Goal: Task Accomplishment & Management: Manage account settings

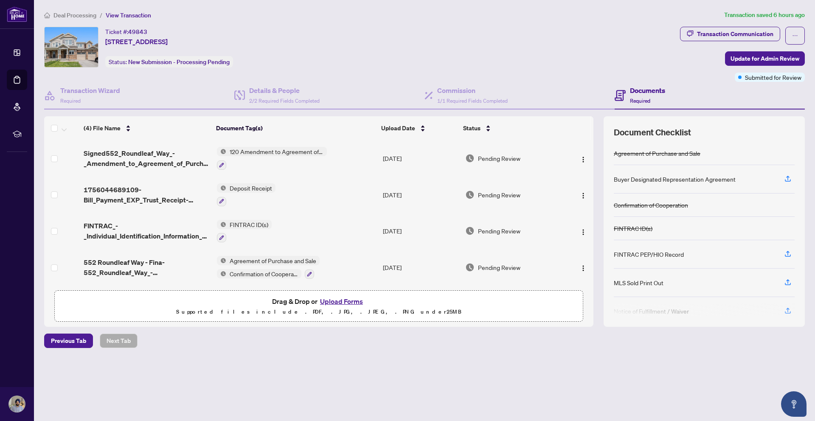
click at [330, 352] on div "Deal Processing / View Transaction Transaction saved 6 hours ago Ticket #: 4984…" at bounding box center [424, 194] width 767 height 368
click at [126, 152] on span "Signed552_Roundleaf_Way_-_Amendment_to_Agreement_of_Purchase_and_Sale.pdf" at bounding box center [147, 158] width 126 height 20
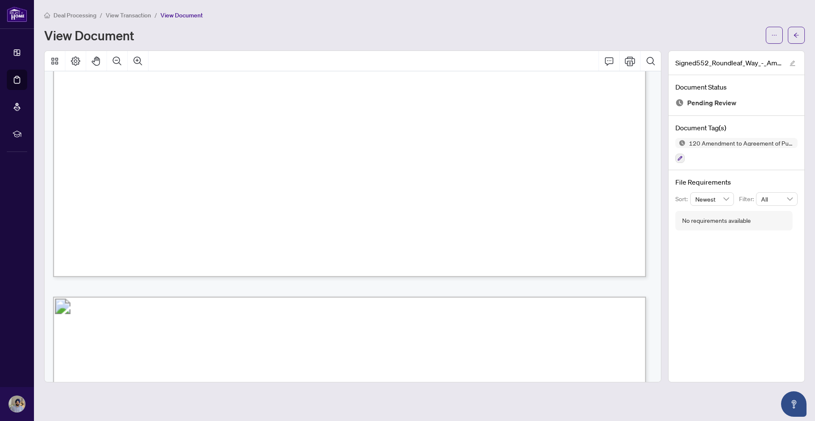
scroll to position [570, 0]
click at [793, 34] on icon "arrow-left" at bounding box center [796, 35] width 6 height 6
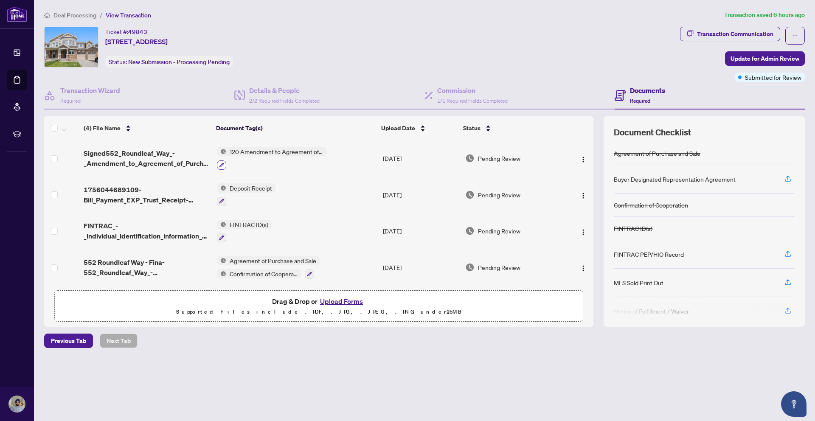
click at [222, 164] on icon "button" at bounding box center [221, 165] width 5 height 5
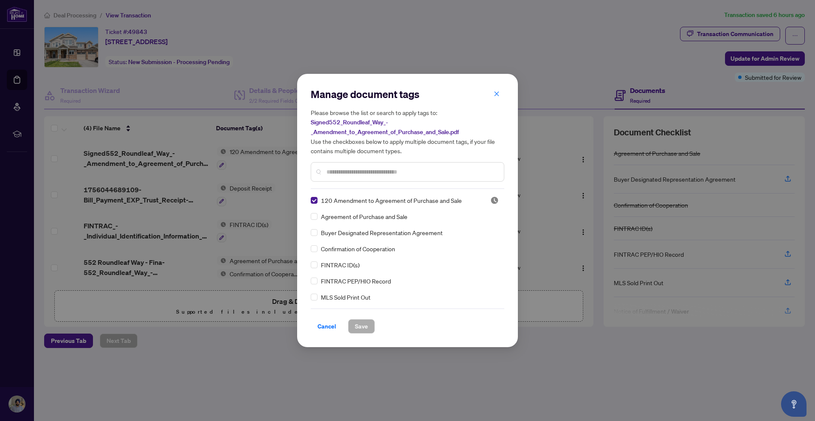
click at [391, 166] on div at bounding box center [408, 172] width 194 height 20
click at [395, 169] on input "text" at bounding box center [411, 171] width 171 height 9
type input "*"
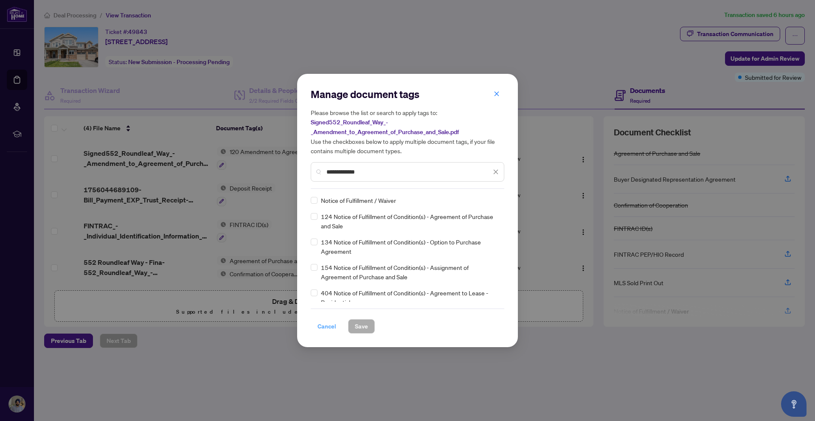
type input "**********"
click at [329, 323] on span "Cancel" at bounding box center [326, 327] width 19 height 14
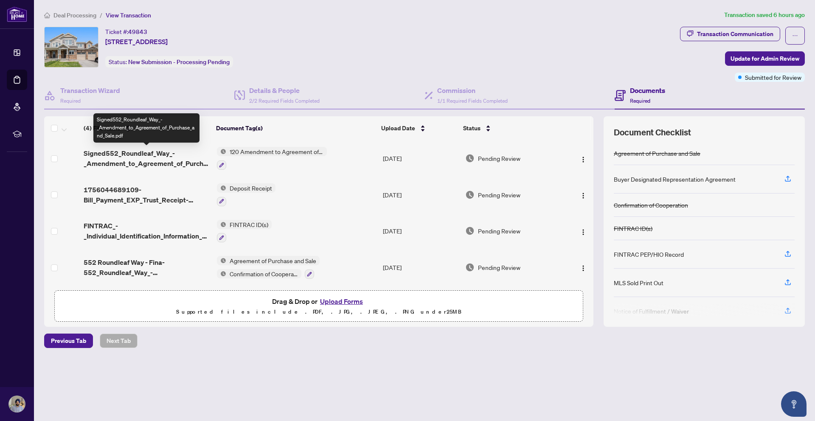
click at [133, 160] on span "Signed552_Roundleaf_Way_-_Amendment_to_Agreement_of_Purchase_and_Sale.pdf" at bounding box center [147, 158] width 126 height 20
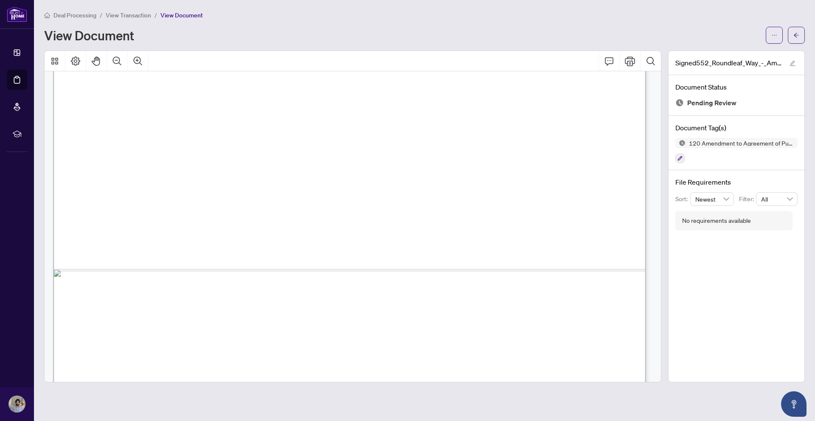
scroll to position [1486, 0]
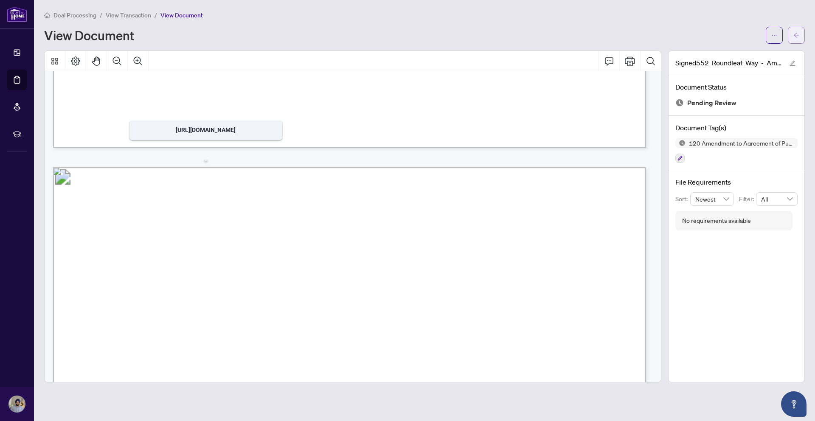
click at [793, 38] on span "button" at bounding box center [796, 35] width 6 height 14
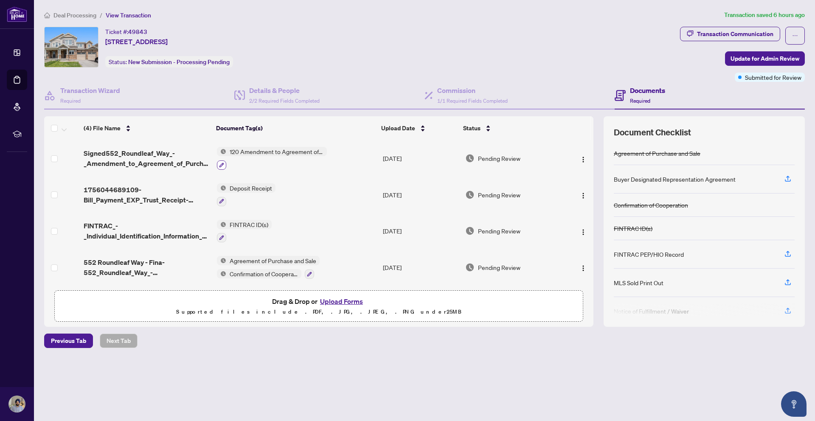
click at [220, 166] on icon "button" at bounding box center [221, 165] width 5 height 5
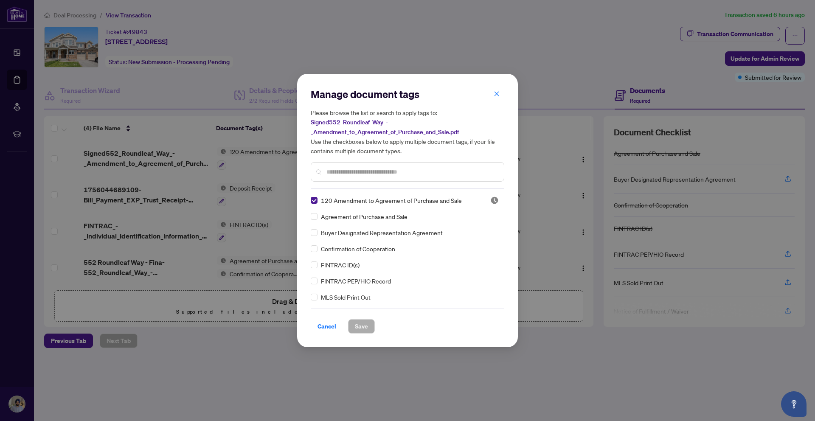
click at [378, 168] on input "text" at bounding box center [411, 171] width 171 height 9
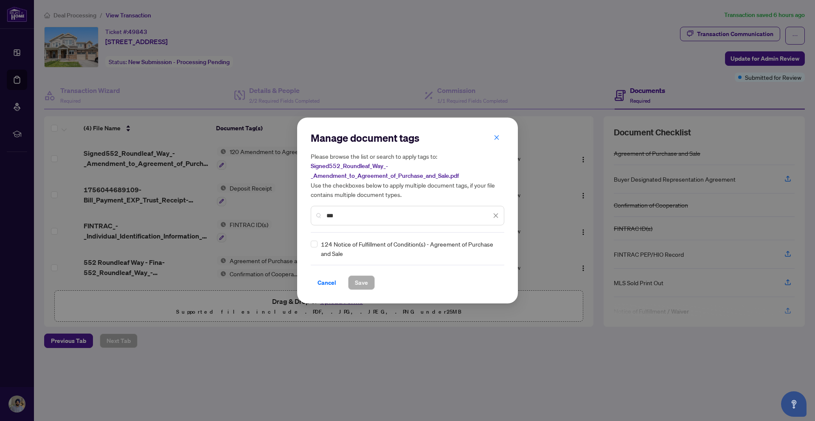
type input "***"
click at [361, 282] on span "Save" at bounding box center [361, 283] width 13 height 14
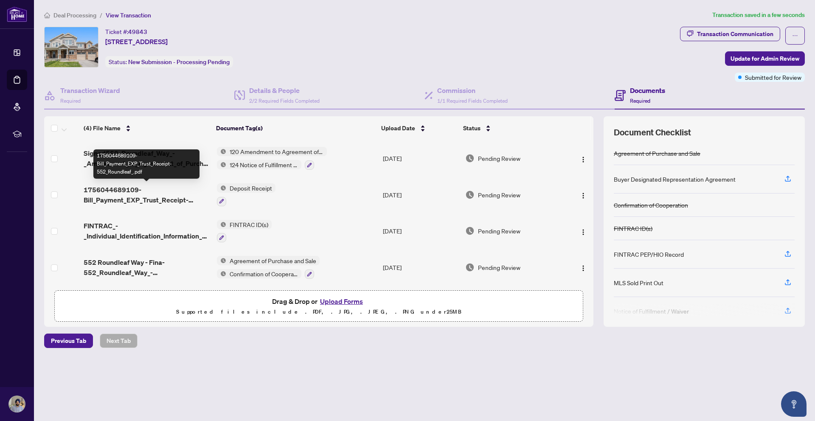
click at [89, 198] on span "1756044689109-Bill_Payment_EXP_Trust_Receipt-552_Roundleaf_.pdf" at bounding box center [147, 195] width 126 height 20
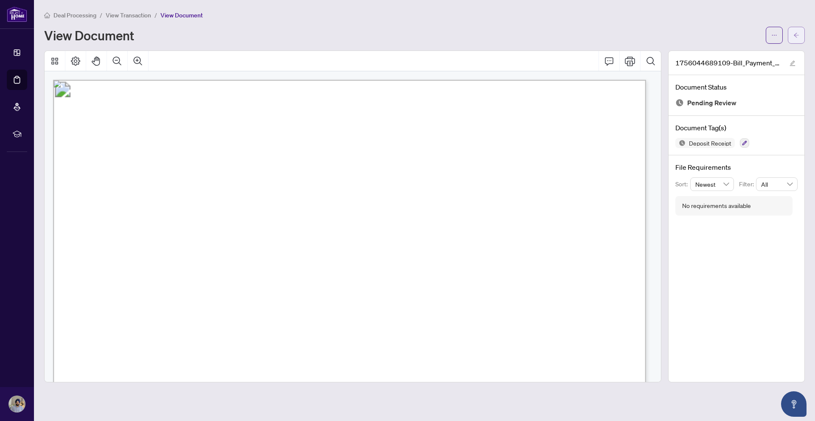
click at [795, 40] on span "button" at bounding box center [796, 35] width 6 height 14
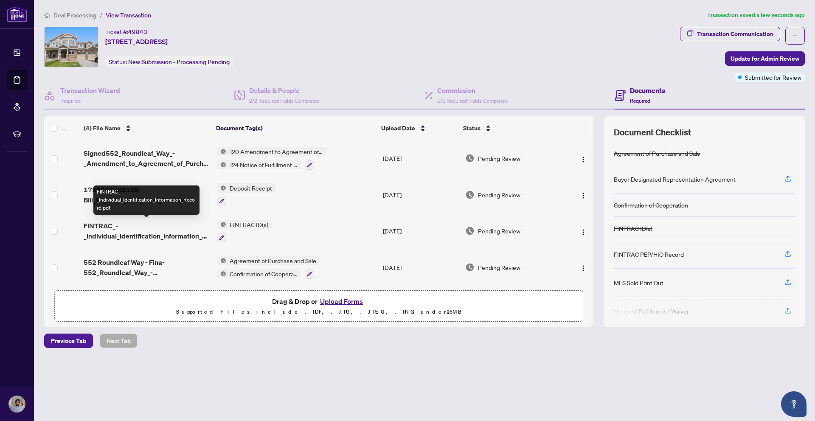
click at [124, 238] on span "FINTRAC_-_Individual_Identification_Information_Record.pdf" at bounding box center [147, 231] width 126 height 20
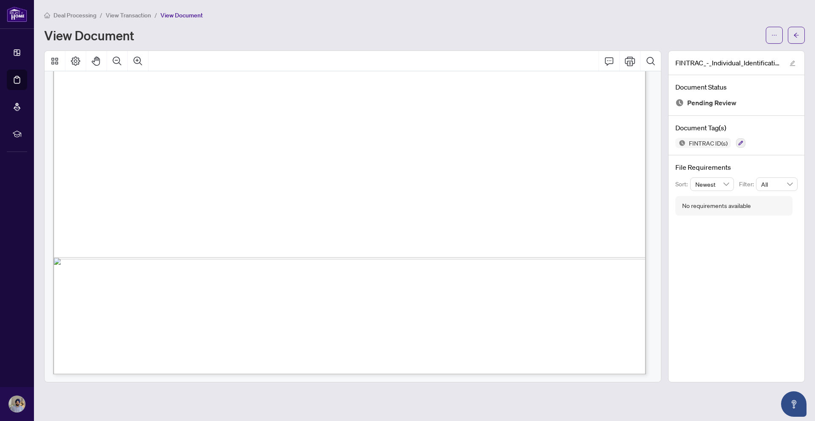
scroll to position [2834, 0]
click at [795, 32] on icon "arrow-left" at bounding box center [796, 35] width 6 height 6
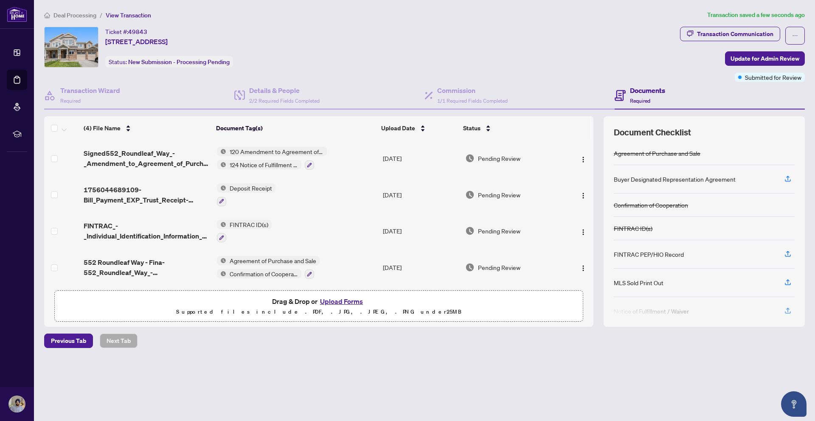
scroll to position [2, 0]
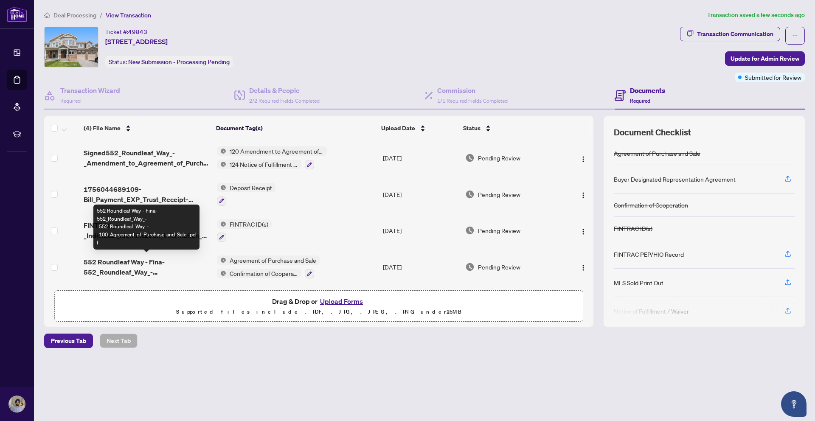
click at [121, 261] on span "552 Roundleaf Way - Fina-552_Roundleaf_Way_-_552_Roundleaf_Way_-_100_Agreement_…" at bounding box center [147, 267] width 126 height 20
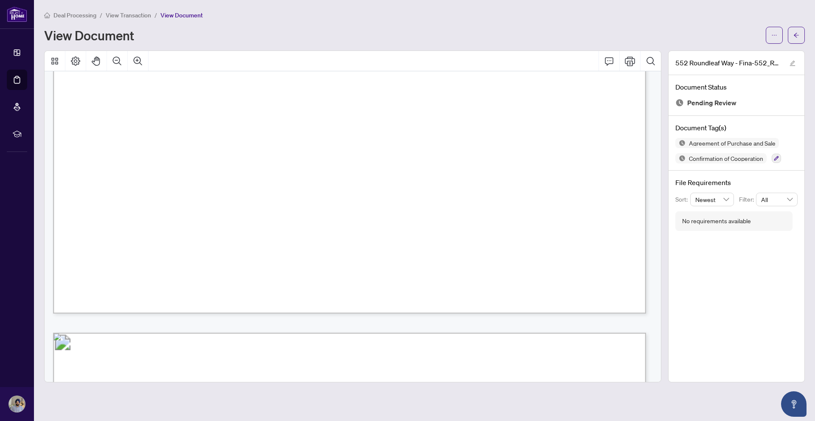
scroll to position [4444, 0]
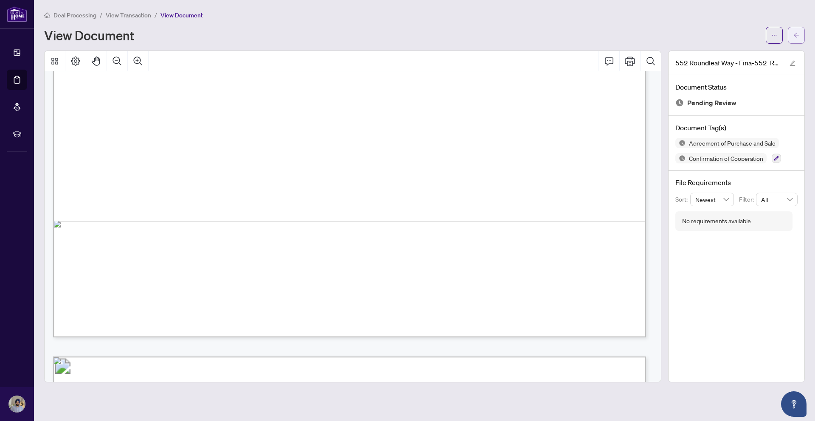
click at [791, 34] on button "button" at bounding box center [796, 35] width 17 height 17
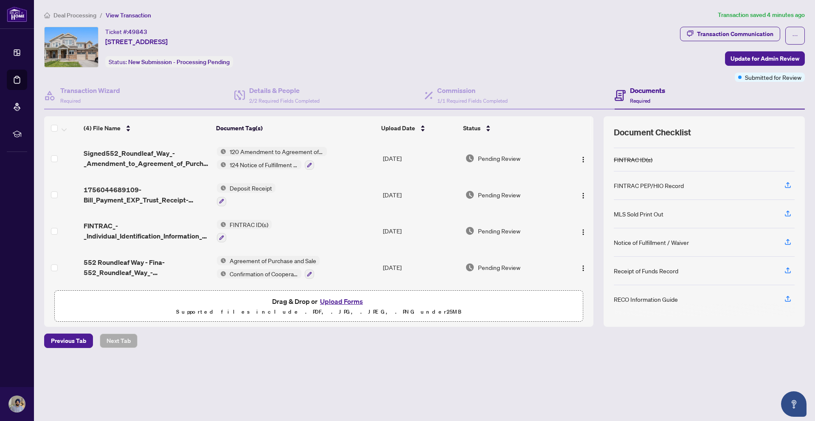
scroll to position [2, 0]
click at [302, 271] on div "Confirmation of Cooperation" at bounding box center [268, 273] width 103 height 10
click at [307, 272] on icon "button" at bounding box center [309, 273] width 5 height 5
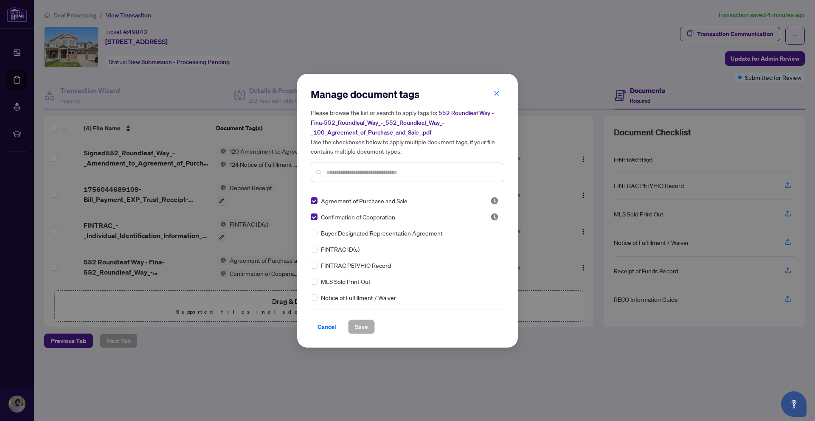
click at [371, 174] on input "text" at bounding box center [411, 172] width 171 height 9
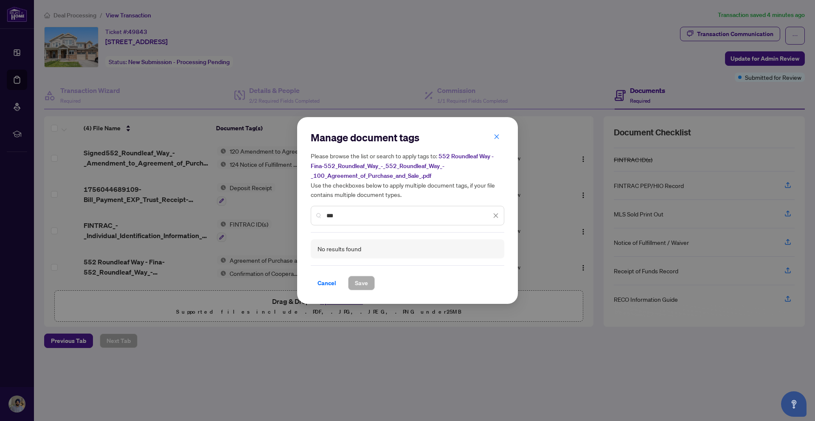
type input "***"
click at [494, 215] on icon "close" at bounding box center [496, 216] width 6 height 6
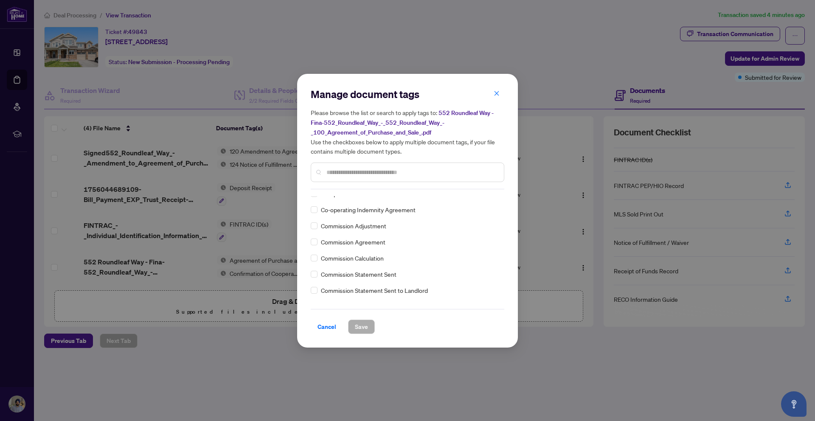
scroll to position [455, 0]
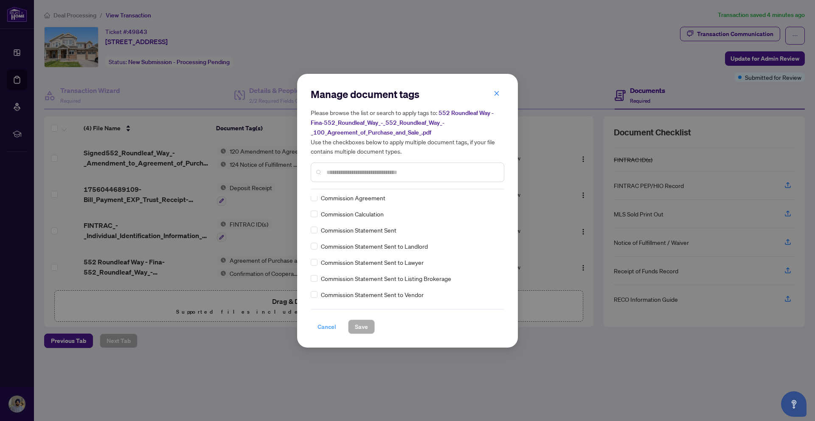
click at [330, 328] on span "Cancel" at bounding box center [326, 327] width 19 height 14
click at [497, 95] on div "Manage document tags Please browse the list or search to apply tags to: [STREET…" at bounding box center [407, 210] width 815 height 421
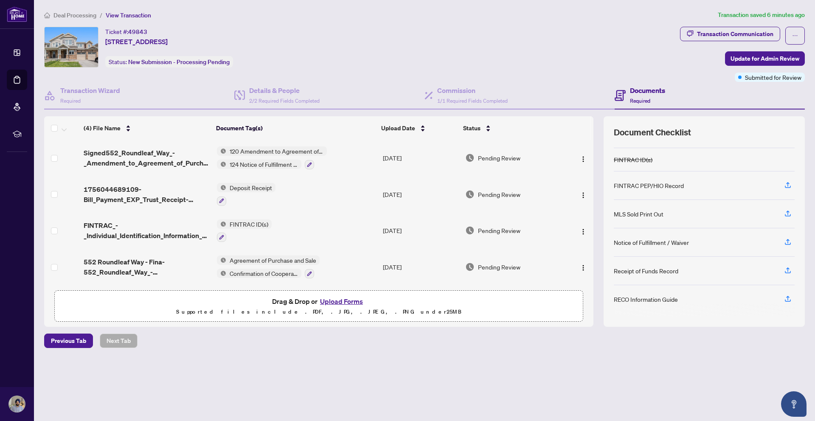
click at [329, 301] on button "Upload Forms" at bounding box center [341, 301] width 48 height 11
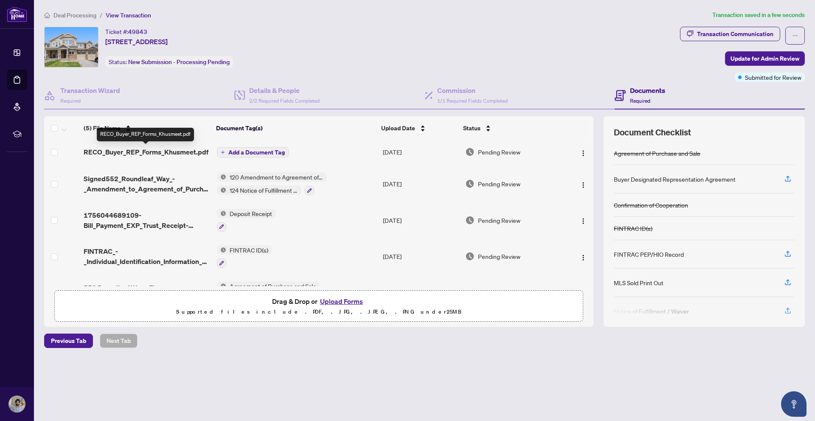
click at [142, 157] on td "RECO_Buyer_REP_Forms_Khusmeet.pdf" at bounding box center [146, 151] width 133 height 27
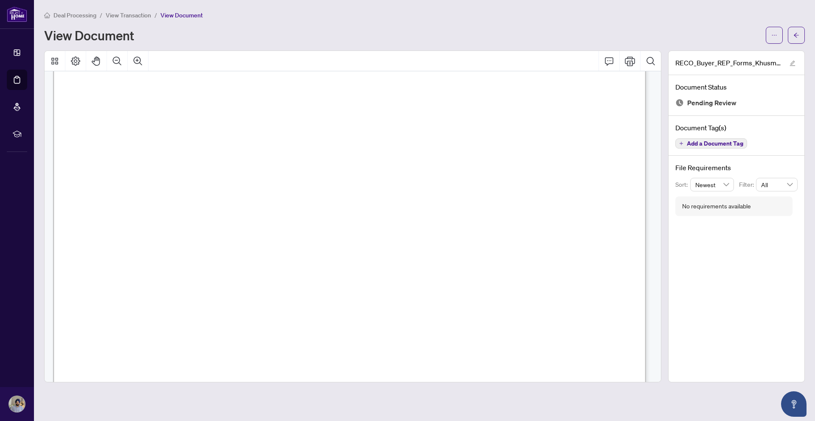
scroll to position [13771, 0]
click at [792, 34] on button "button" at bounding box center [796, 35] width 17 height 17
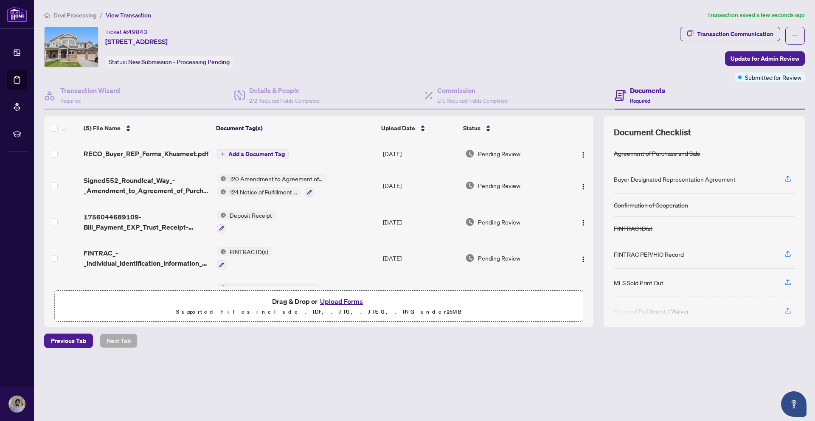
click at [248, 153] on span "Add a Document Tag" at bounding box center [256, 154] width 56 height 6
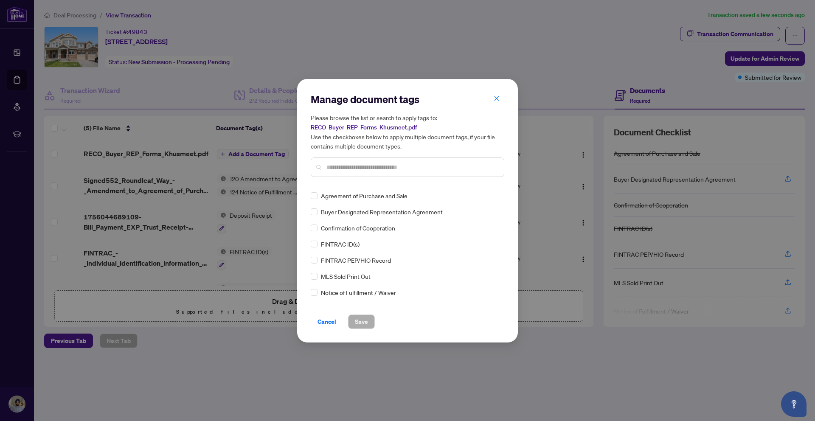
click at [428, 166] on input "text" at bounding box center [411, 167] width 171 height 9
click at [382, 163] on input "****" at bounding box center [408, 167] width 165 height 9
type input "*"
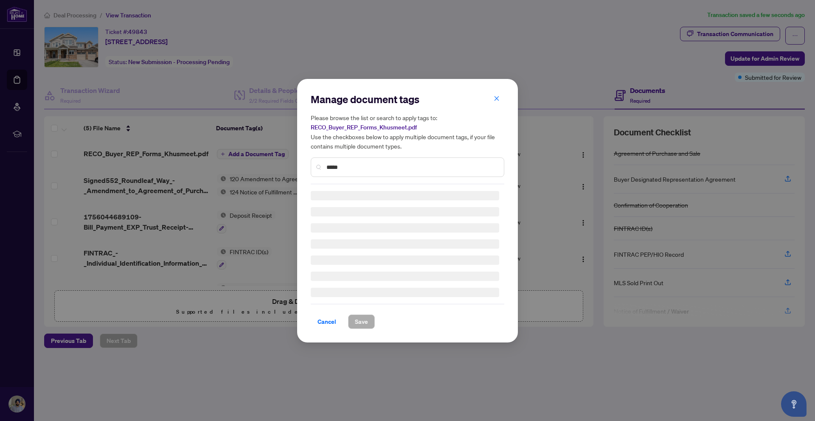
click at [360, 163] on input "*****" at bounding box center [411, 167] width 171 height 9
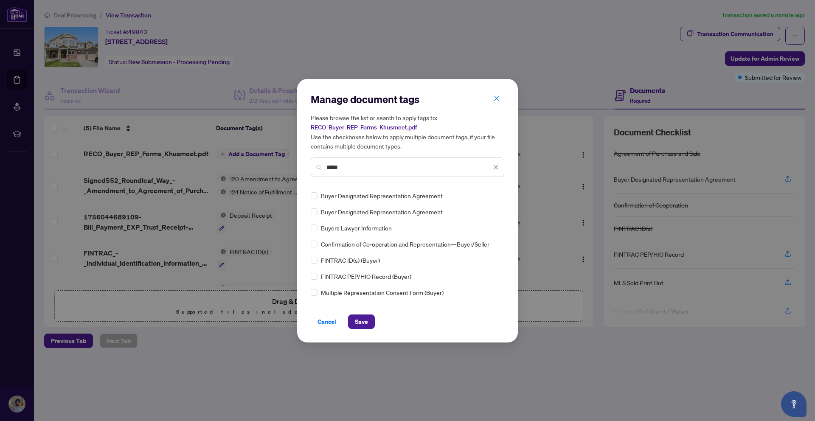
click at [383, 168] on input "*****" at bounding box center [408, 167] width 165 height 9
type input "*"
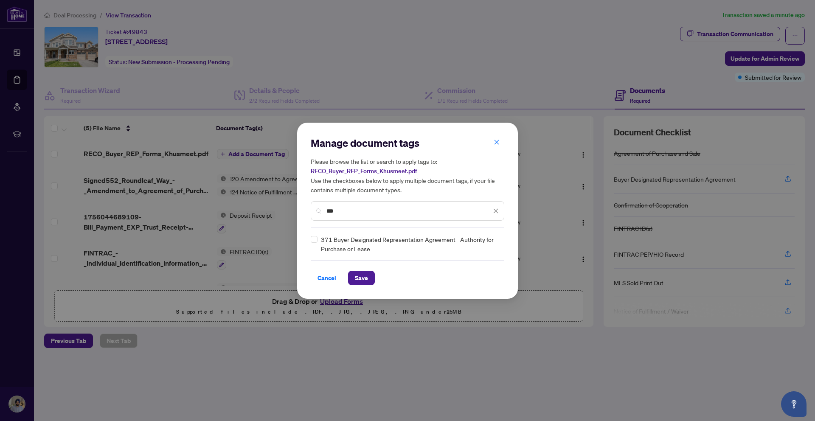
click at [371, 211] on input "***" at bounding box center [408, 210] width 165 height 9
type input "*"
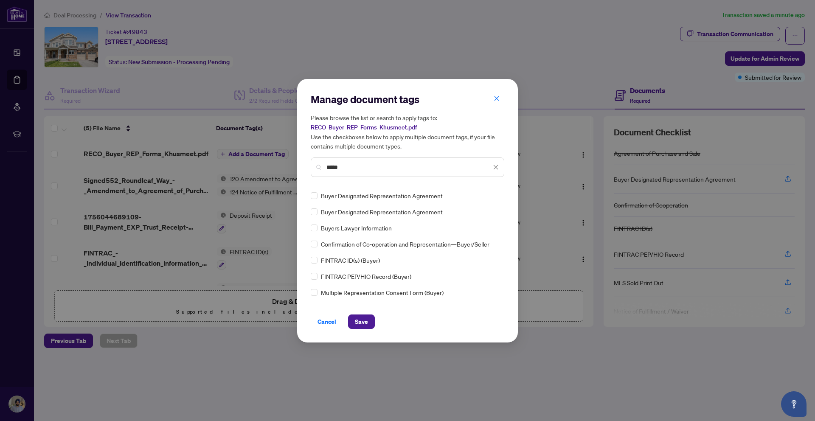
type input "*****"
click at [366, 326] on span "Save" at bounding box center [361, 322] width 13 height 14
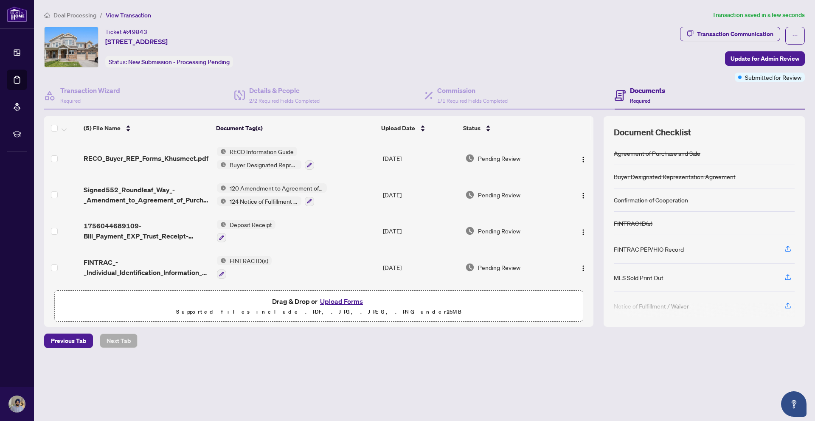
scroll to position [59, 0]
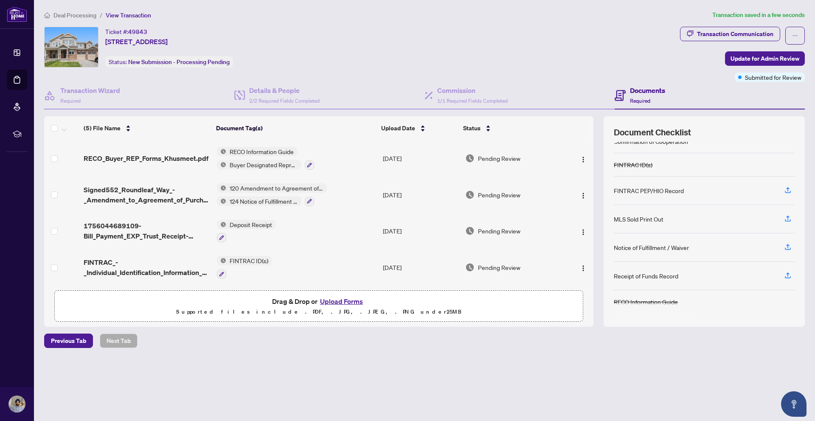
click at [650, 275] on div "Receipt of Funds Record" at bounding box center [646, 275] width 65 height 9
click at [735, 62] on span "Update for Admin Review" at bounding box center [764, 59] width 69 height 14
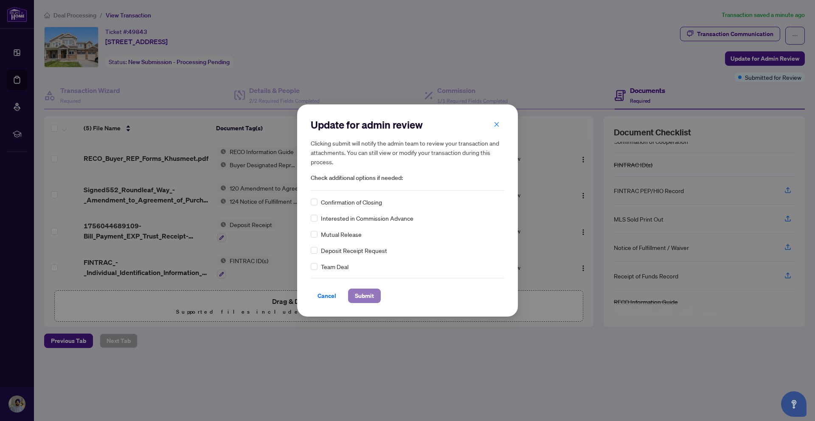
click at [366, 299] on span "Submit" at bounding box center [364, 296] width 19 height 14
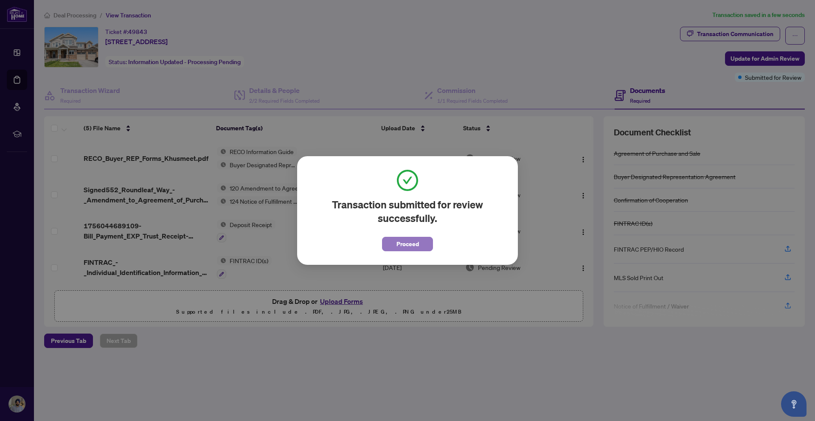
click at [417, 249] on span "Proceed" at bounding box center [407, 244] width 22 height 14
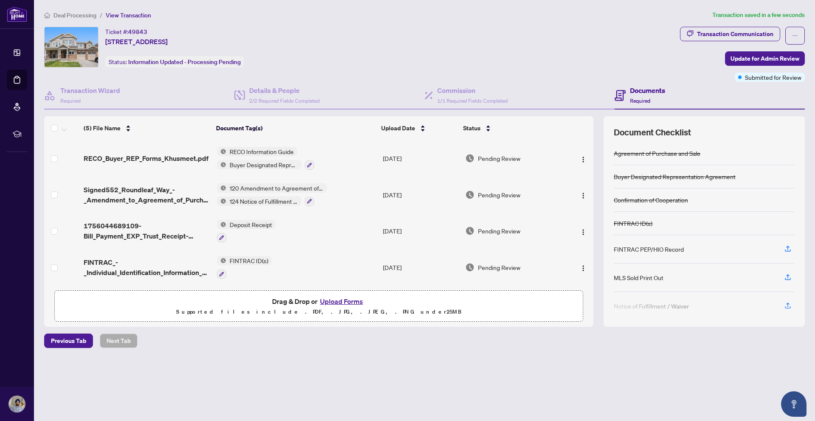
click at [632, 60] on div "Ticket #: 49843 [STREET_ADDRESS] Status: Information Updated - Processing Pendi…" at bounding box center [360, 47] width 632 height 41
click at [739, 36] on div "Transaction Communication" at bounding box center [735, 34] width 76 height 14
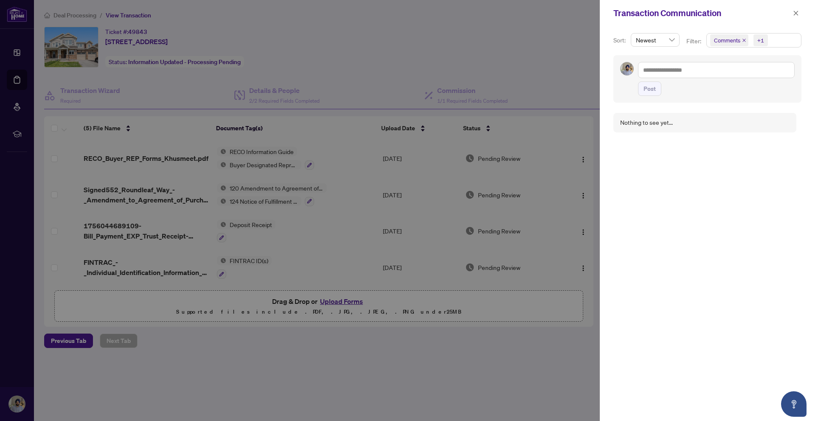
click at [552, 57] on div at bounding box center [407, 210] width 815 height 421
click at [798, 11] on icon "close" at bounding box center [796, 13] width 6 height 6
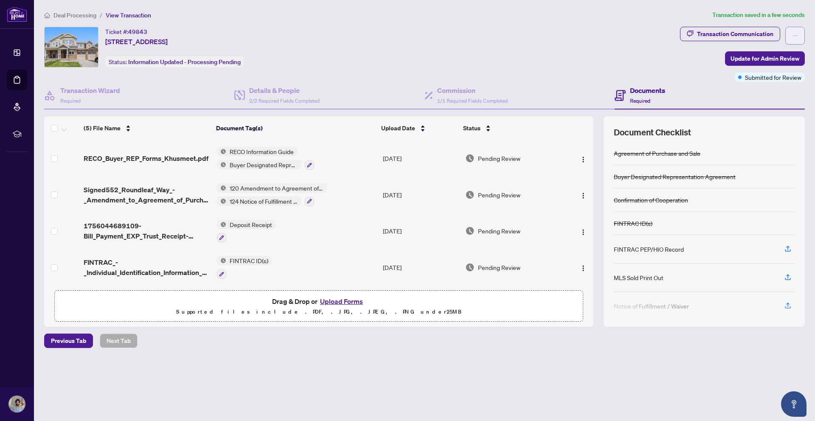
click at [794, 39] on span "button" at bounding box center [795, 36] width 6 height 14
click at [656, 67] on div "Ticket #: 49843 [STREET_ADDRESS] Status: Information Updated - Processing Pendi…" at bounding box center [360, 47] width 632 height 41
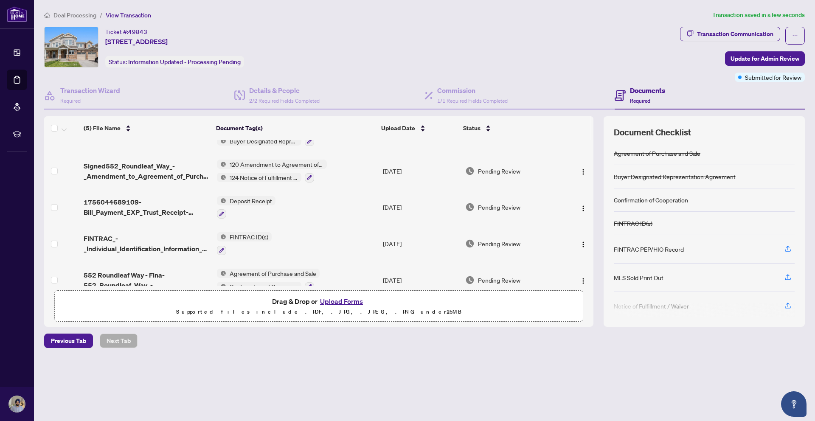
scroll to position [0, 0]
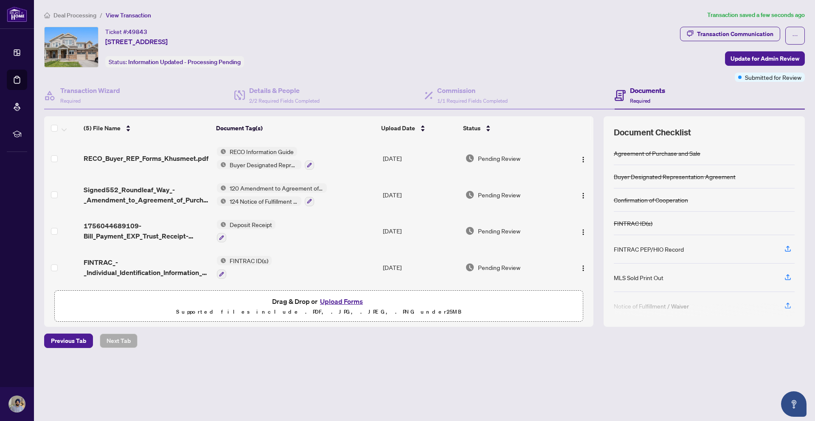
click at [331, 28] on div "Ticket #: 49843 [STREET_ADDRESS] Status: Information Updated - Processing Pendi…" at bounding box center [360, 47] width 632 height 41
click at [298, 31] on div "Ticket #: 49843 [STREET_ADDRESS] Status: Information Updated - Processing Pendi…" at bounding box center [360, 47] width 632 height 41
click at [86, 15] on span "Deal Processing" at bounding box center [74, 15] width 43 height 8
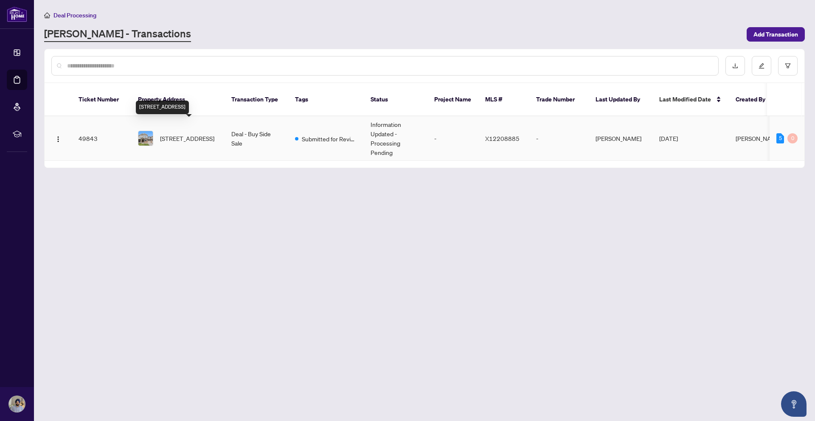
click at [165, 134] on span "[STREET_ADDRESS]" at bounding box center [187, 138] width 54 height 9
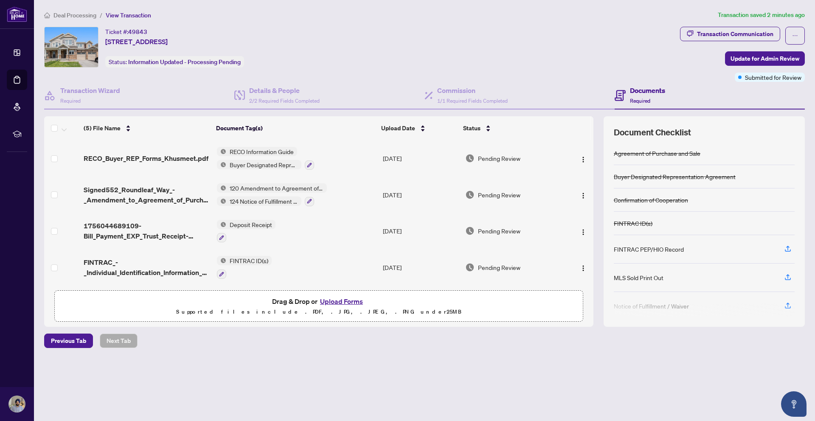
click at [402, 37] on div "Ticket #: 49843 [STREET_ADDRESS] Status: Information Updated - Processing Pendi…" at bounding box center [360, 47] width 632 height 41
